Goal: Information Seeking & Learning: Learn about a topic

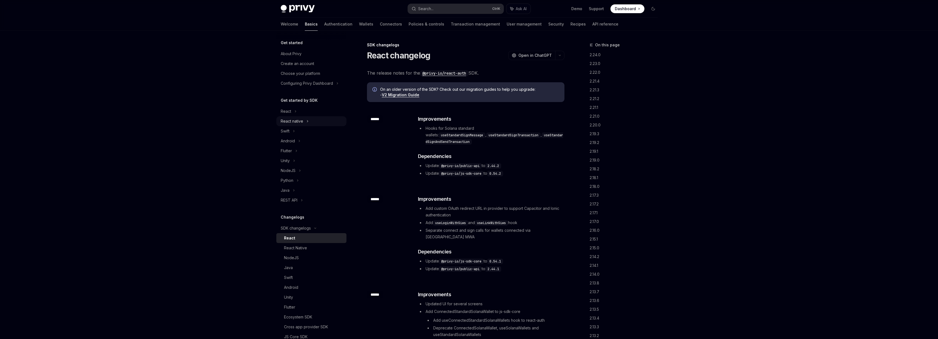
click at [289, 122] on div "React native" at bounding box center [292, 121] width 22 height 7
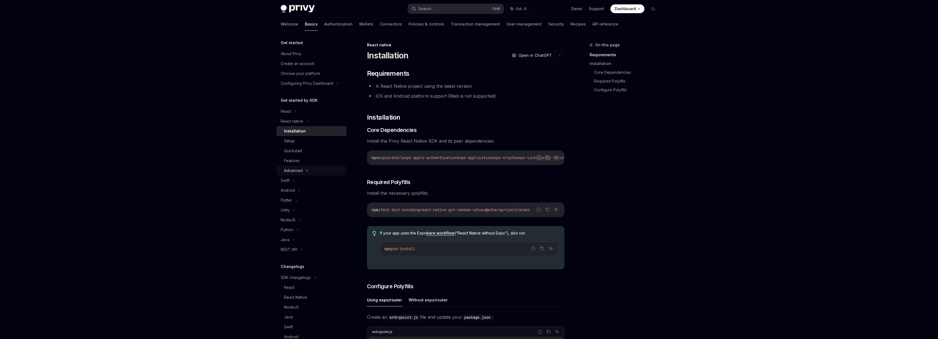
click at [300, 167] on div "Advanced" at bounding box center [293, 170] width 19 height 7
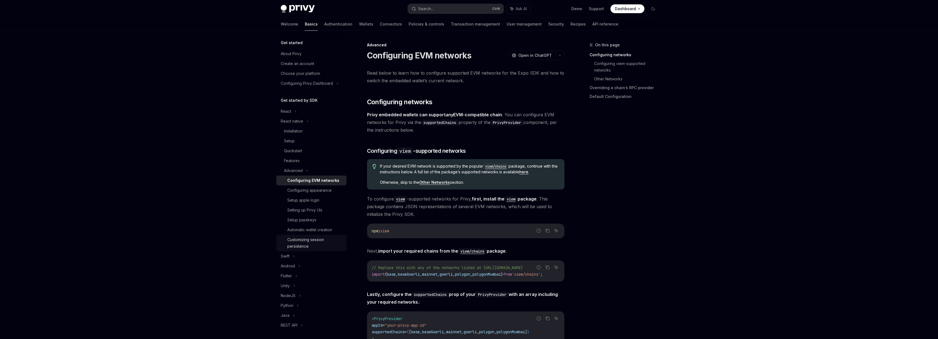
click at [311, 243] on div "Customizing session persistence" at bounding box center [315, 242] width 56 height 13
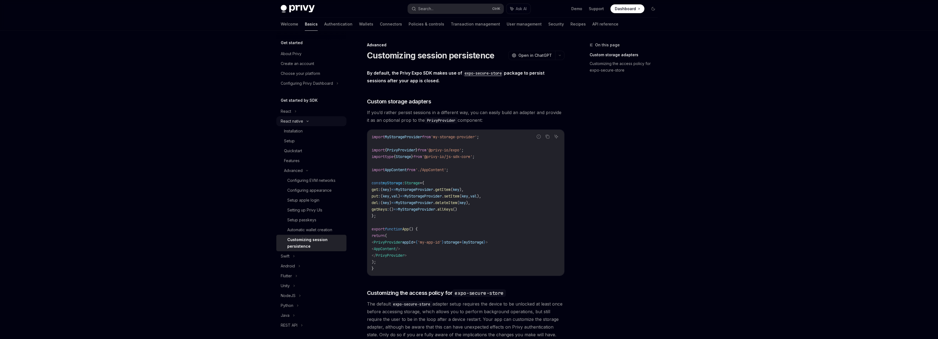
click at [293, 121] on div "React native" at bounding box center [292, 121] width 22 height 7
click at [289, 113] on div "React" at bounding box center [286, 111] width 10 height 7
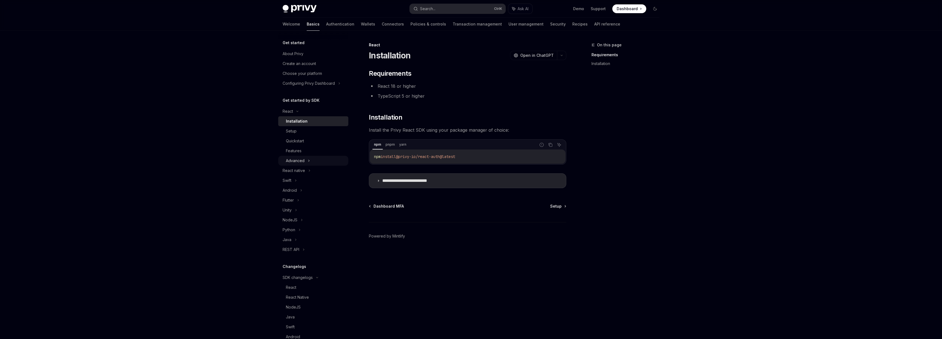
click at [306, 158] on div "Advanced" at bounding box center [313, 161] width 70 height 10
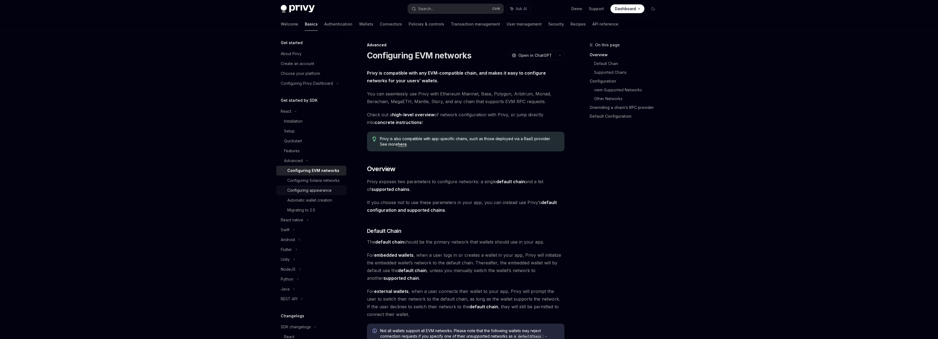
click at [313, 193] on div "Configuring appearance" at bounding box center [309, 190] width 44 height 7
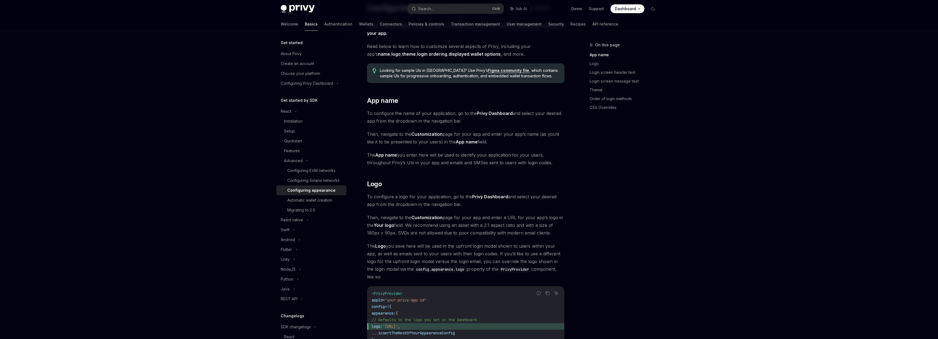
scroll to position [33, 0]
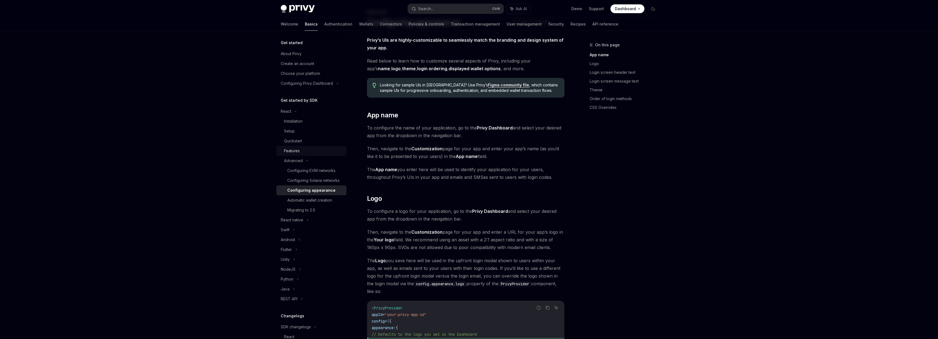
click at [290, 151] on div "Features" at bounding box center [292, 150] width 16 height 7
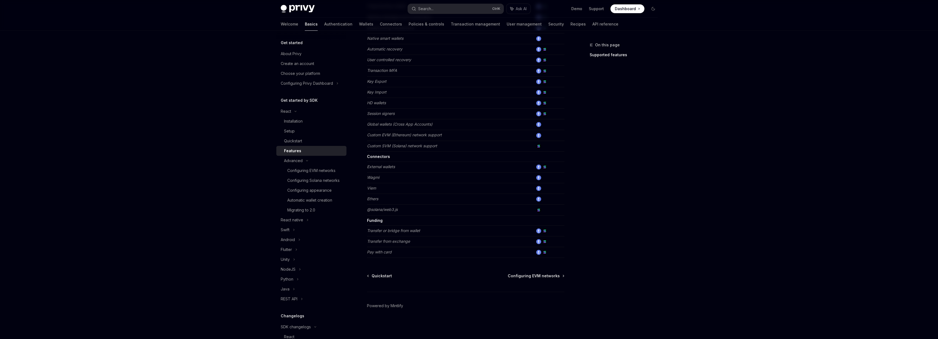
scroll to position [244, 0]
click at [299, 134] on link "Setup" at bounding box center [311, 131] width 70 height 10
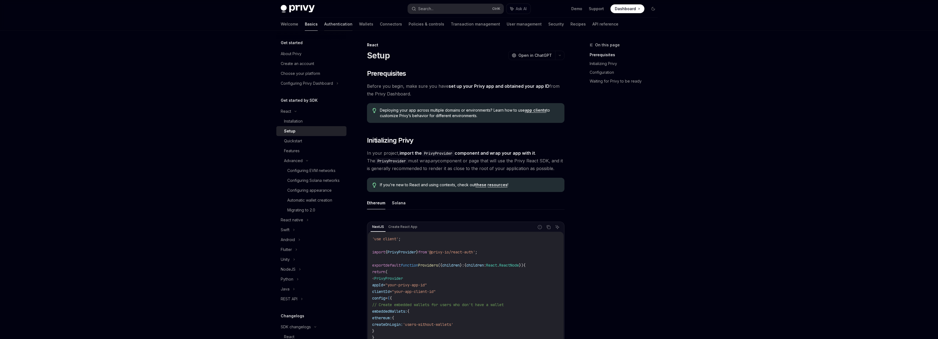
click at [324, 25] on link "Authentication" at bounding box center [338, 24] width 28 height 13
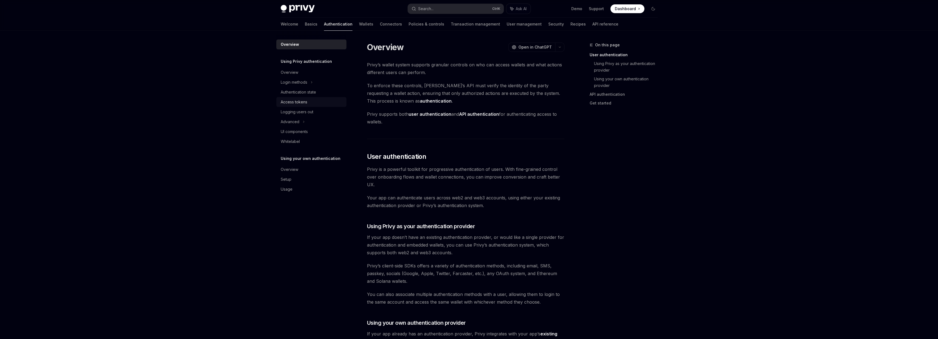
click at [306, 102] on div "Access tokens" at bounding box center [294, 102] width 27 height 7
type textarea "*"
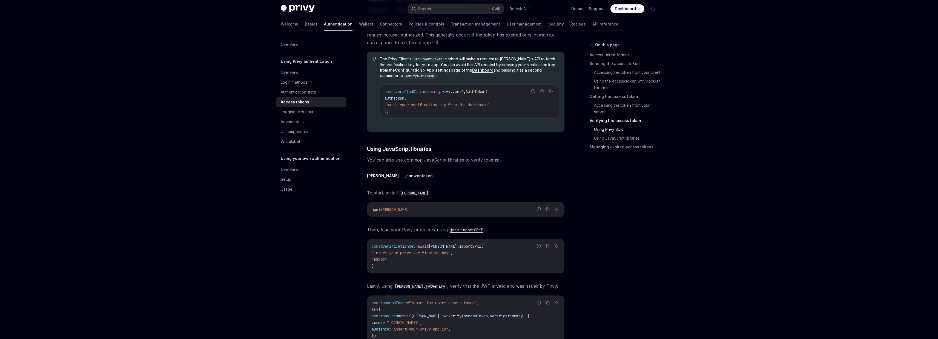
scroll to position [1065, 0]
click at [458, 8] on button "Search... Ctrl K" at bounding box center [456, 9] width 96 height 10
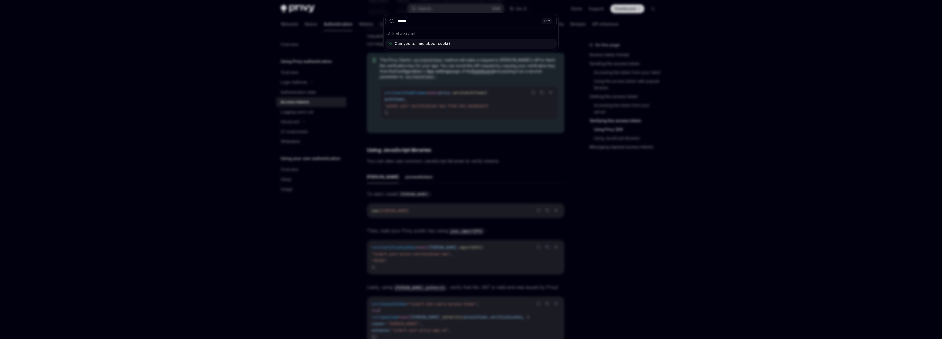
type input "******"
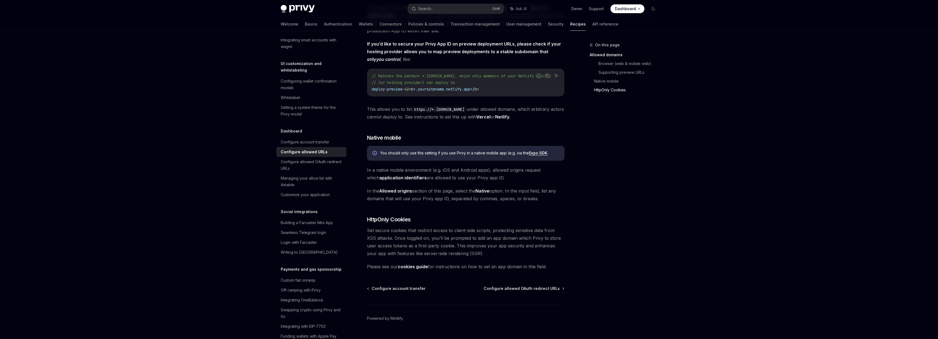
scroll to position [464, 0]
click at [420, 262] on link "cookies guide" at bounding box center [413, 265] width 30 height 6
type textarea "*"
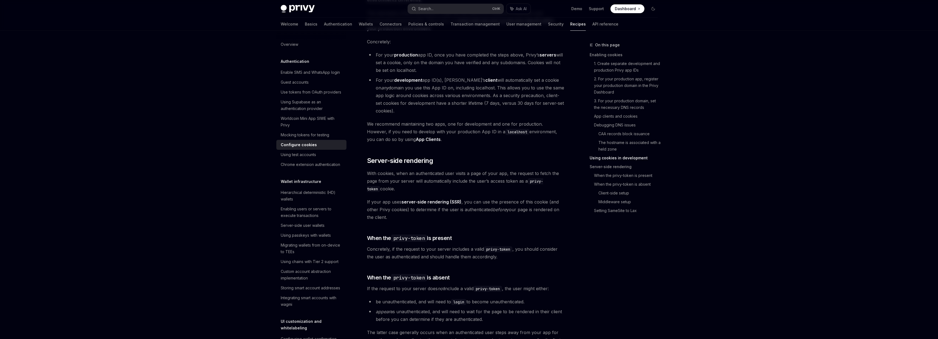
scroll to position [986, 0]
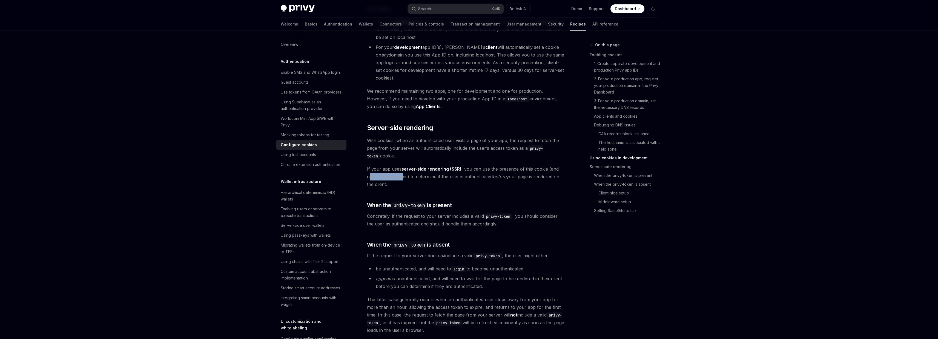
drag, startPoint x: 368, startPoint y: 183, endPoint x: 402, endPoint y: 184, distance: 33.7
click at [402, 184] on span "If your app uses server-side rendering (SSR) , you can use the presence of this…" at bounding box center [465, 176] width 197 height 23
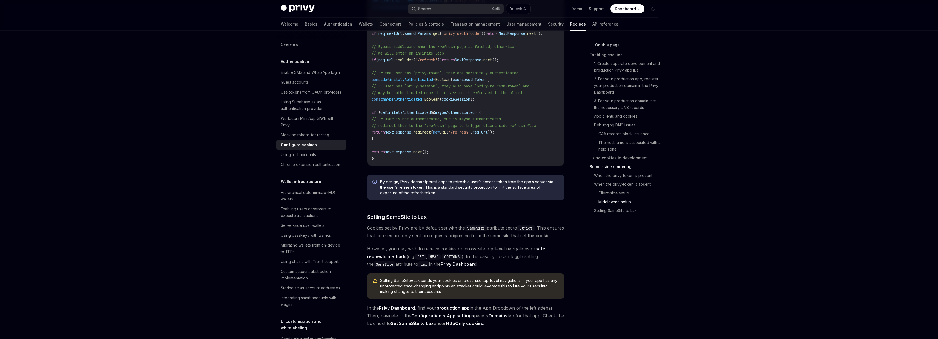
scroll to position [1775, 0]
